Goal: Task Accomplishment & Management: Use online tool/utility

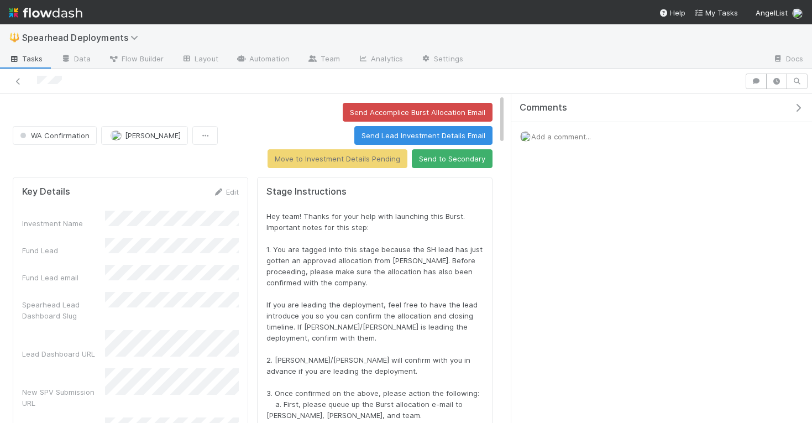
click at [797, 108] on icon "button" at bounding box center [798, 107] width 11 height 9
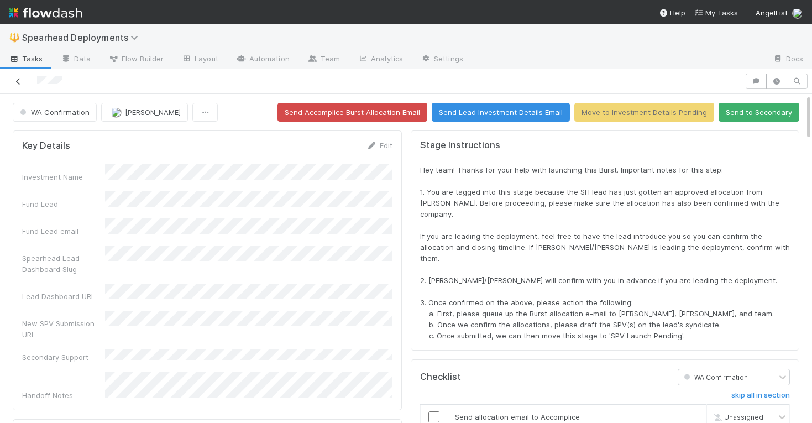
click at [22, 80] on icon at bounding box center [18, 81] width 11 height 7
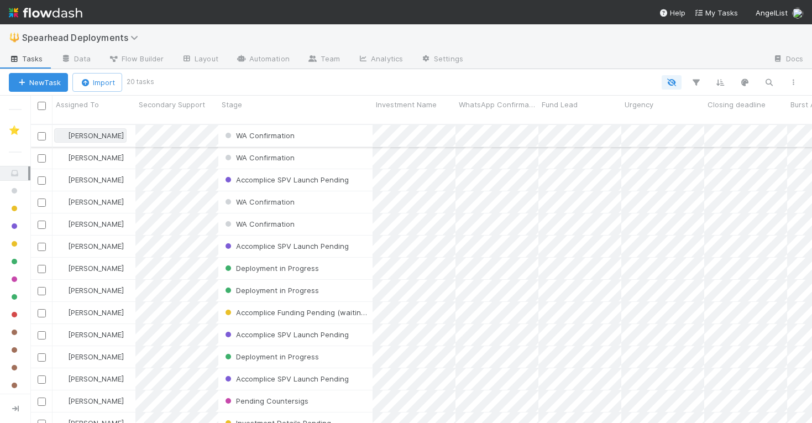
scroll to position [307, 781]
click at [360, 173] on div "Accomplice SPV Launch Pending" at bounding box center [295, 180] width 154 height 22
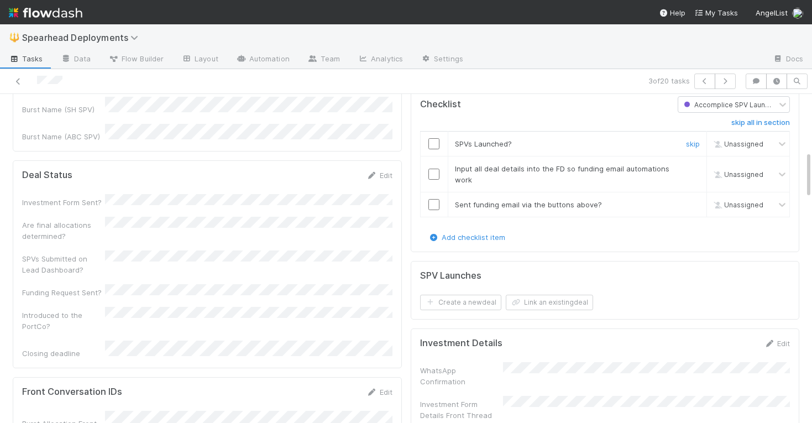
scroll to position [532, 0]
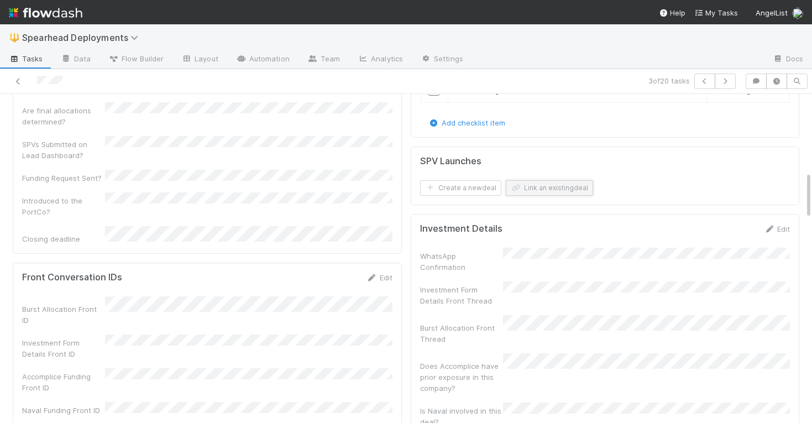
click at [539, 186] on button "Link an existing deal" at bounding box center [549, 187] width 87 height 15
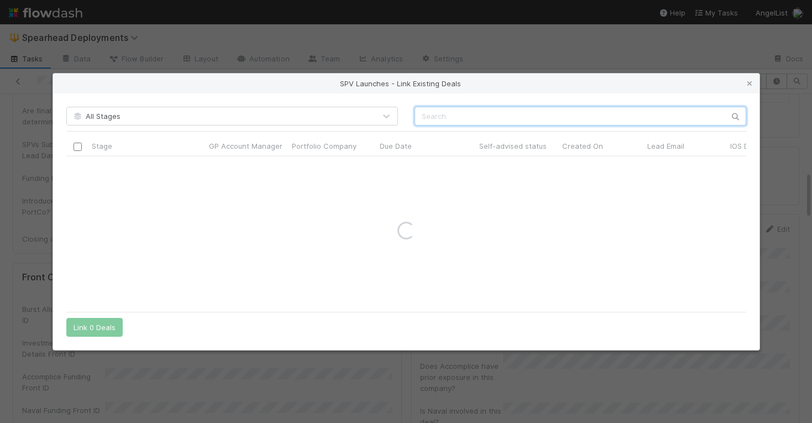
click at [535, 111] on input "text" at bounding box center [580, 116] width 332 height 19
type input "spatio"
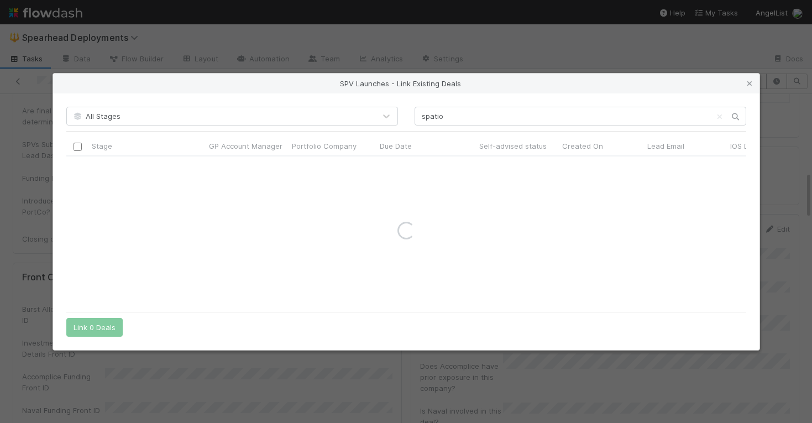
click at [402, 107] on div "All Stages" at bounding box center [232, 116] width 348 height 19
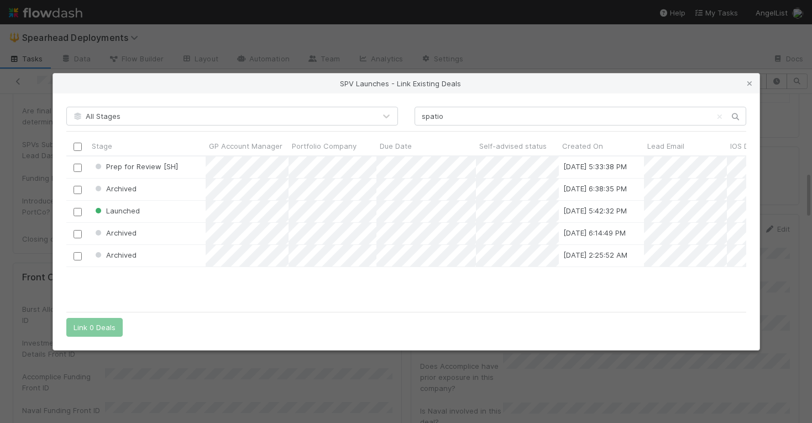
scroll to position [149, 680]
click at [76, 189] on input "checkbox" at bounding box center [77, 189] width 8 height 8
click at [77, 169] on input "checkbox" at bounding box center [77, 167] width 8 height 8
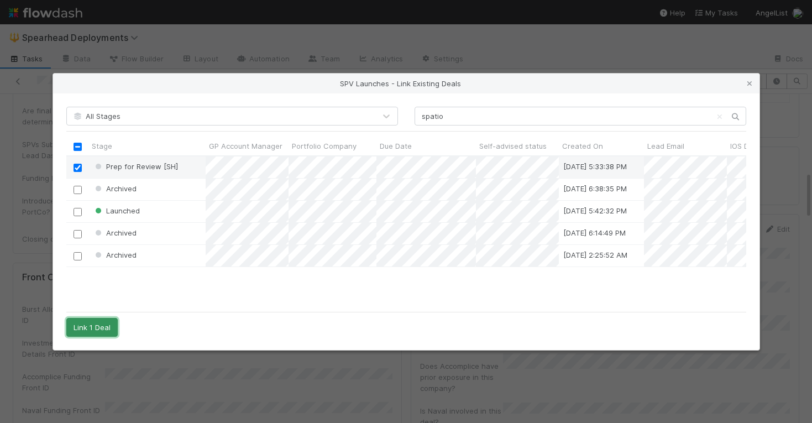
click at [106, 328] on button "Link 1 Deal" at bounding box center [91, 327] width 51 height 19
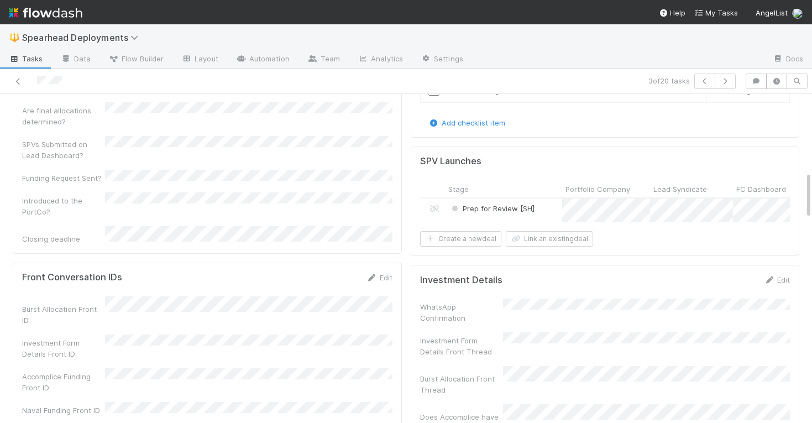
click at [548, 210] on div "Prep for Review [SH]" at bounding box center [503, 210] width 117 height 24
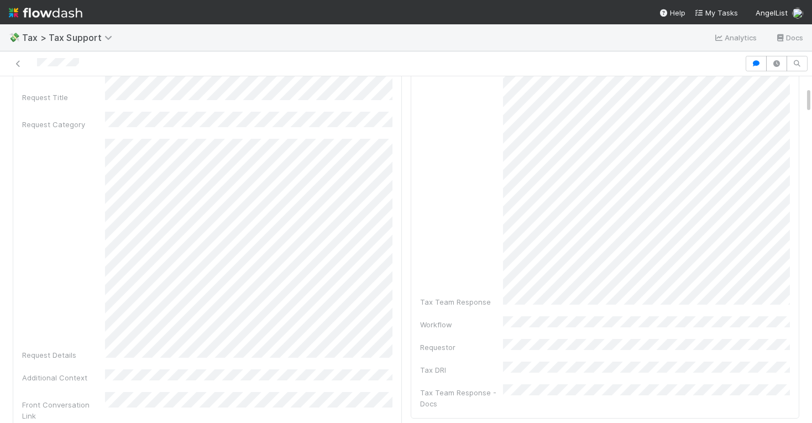
scroll to position [139, 0]
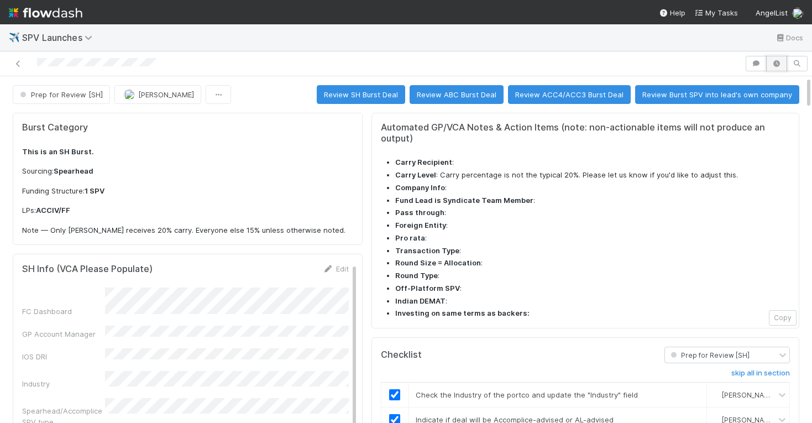
click at [774, 62] on icon "button" at bounding box center [776, 63] width 11 height 7
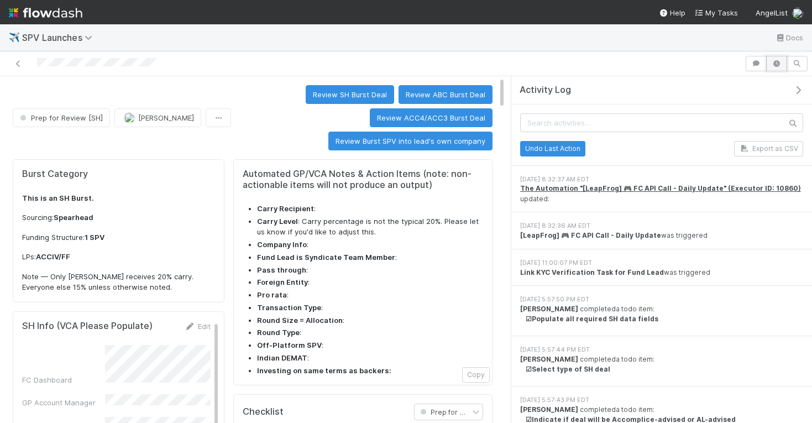
click at [774, 62] on icon "button" at bounding box center [776, 63] width 11 height 7
